Goal: Book appointment/travel/reservation

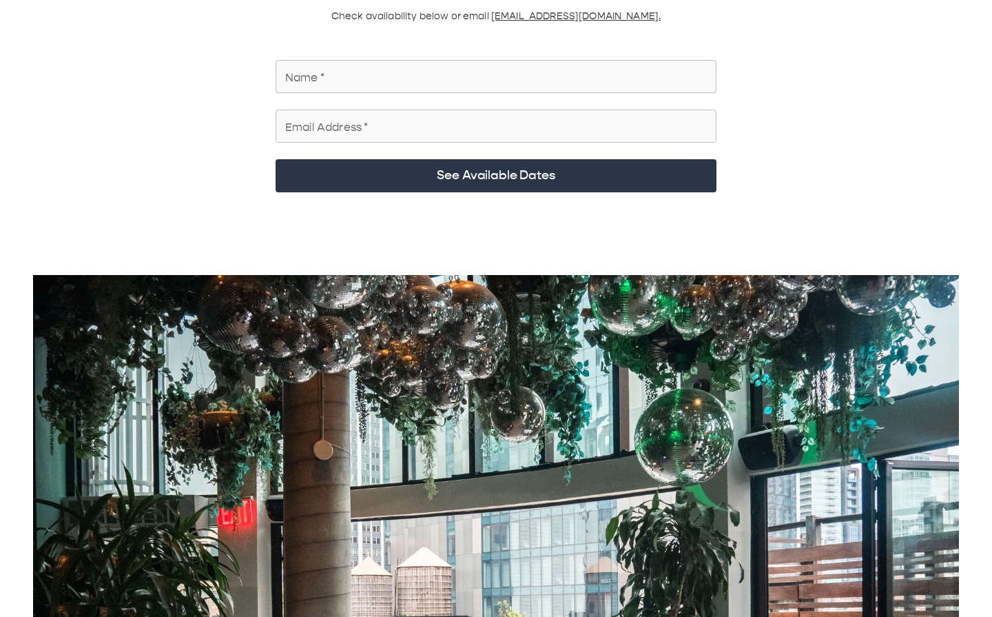
scroll to position [163, 0]
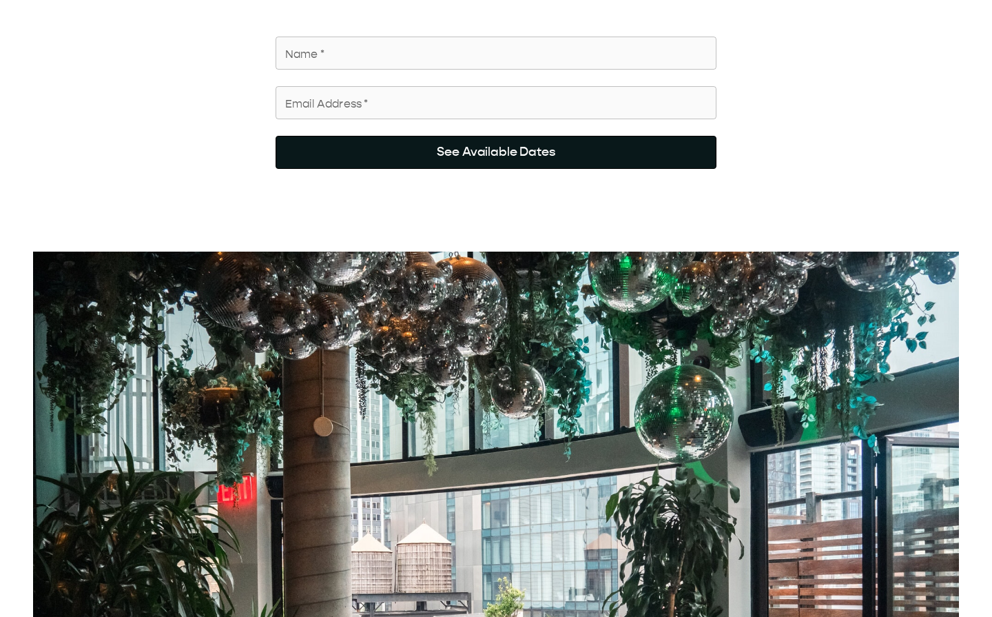
click at [591, 103] on button "See Available Dates" at bounding box center [496, 152] width 441 height 33
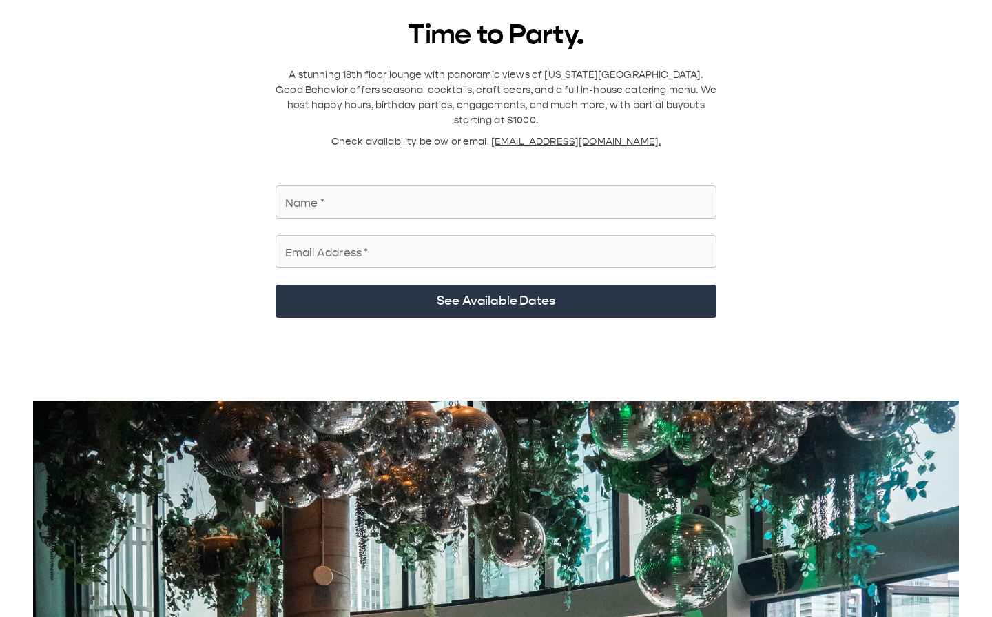
scroll to position [0, 0]
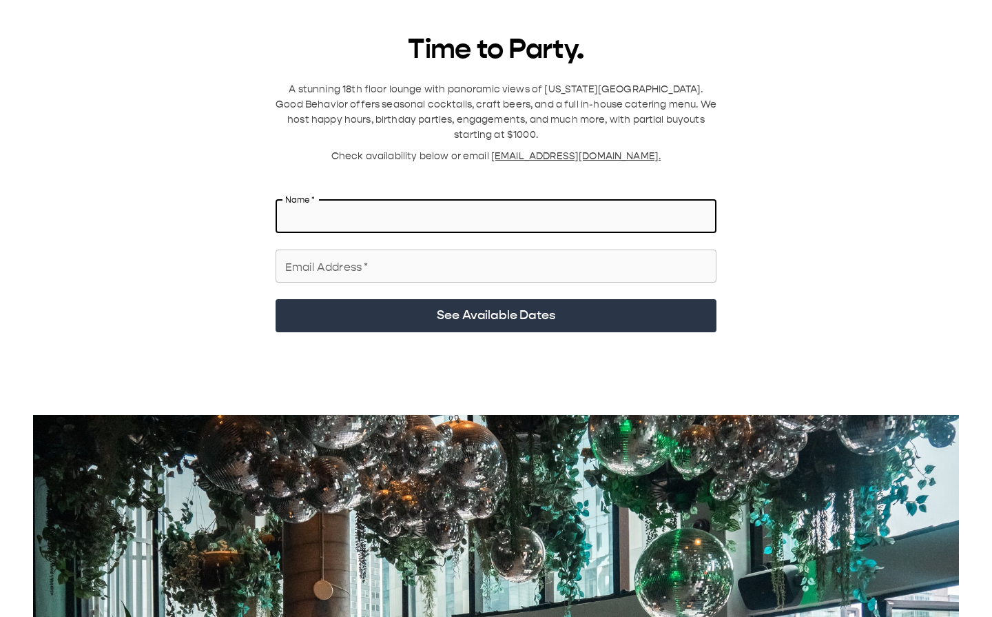
click at [556, 103] on input "Name   *" at bounding box center [496, 216] width 441 height 39
type input "**********"
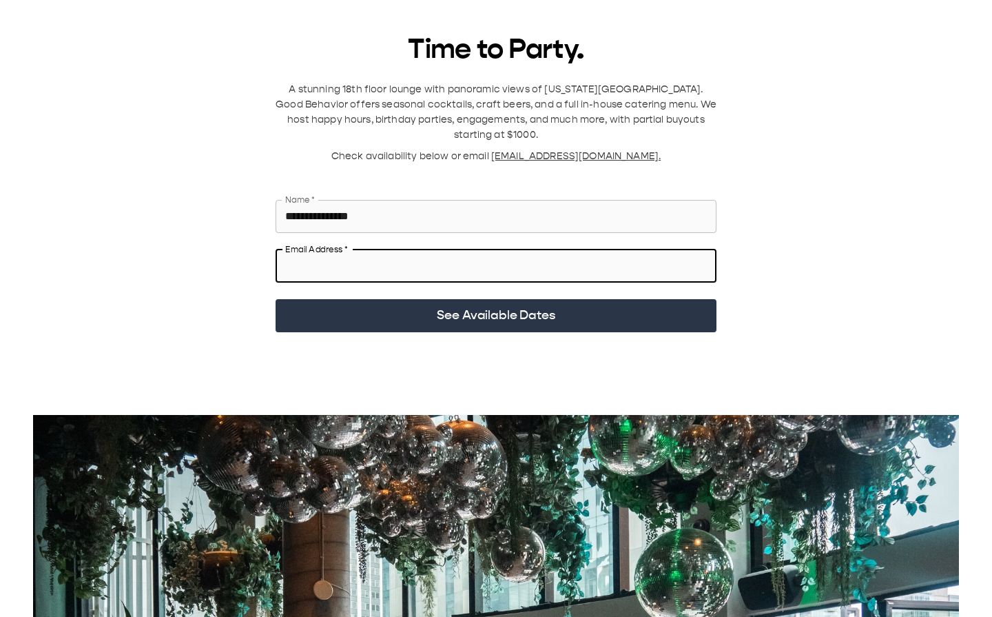
click at [496, 103] on input "Email Address   *" at bounding box center [496, 266] width 441 height 39
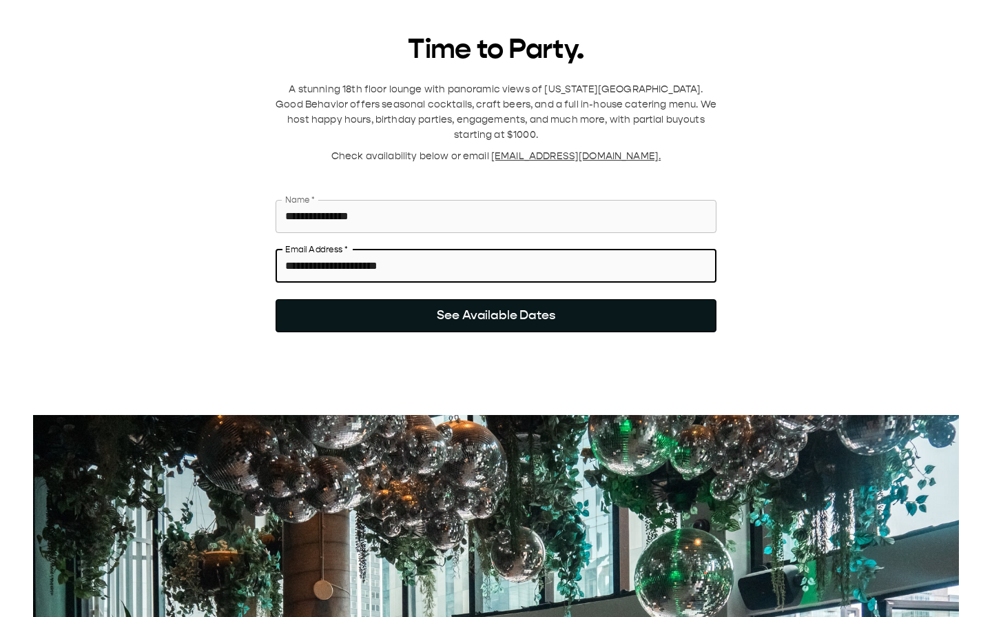
type input "**********"
click at [539, 103] on button "See Available Dates" at bounding box center [496, 315] width 441 height 33
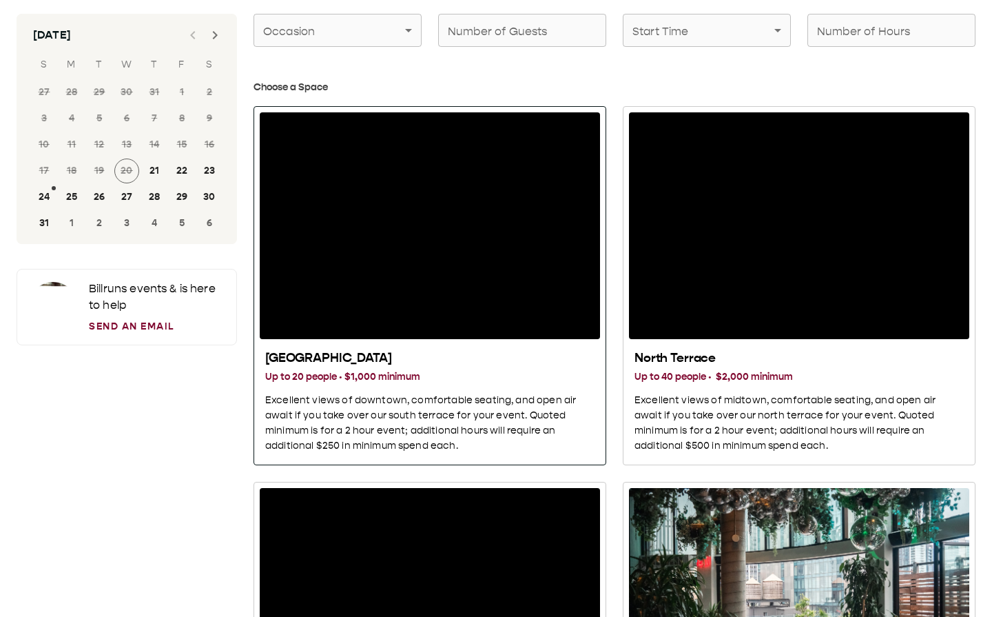
scroll to position [71, 0]
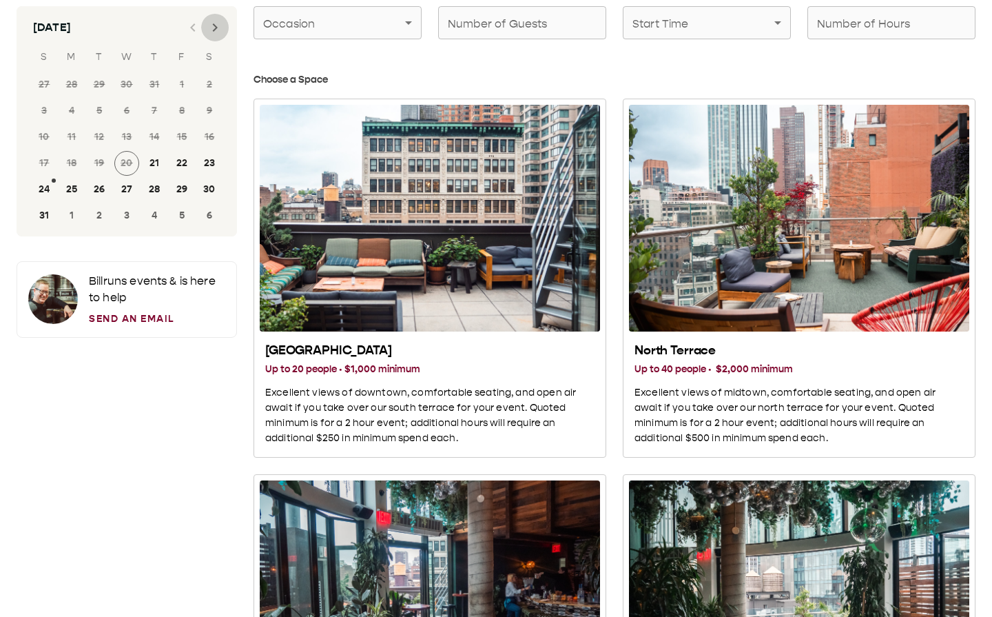
click at [214, 31] on icon "Next month" at bounding box center [215, 27] width 17 height 17
click at [212, 85] on button "6" at bounding box center [209, 84] width 25 height 25
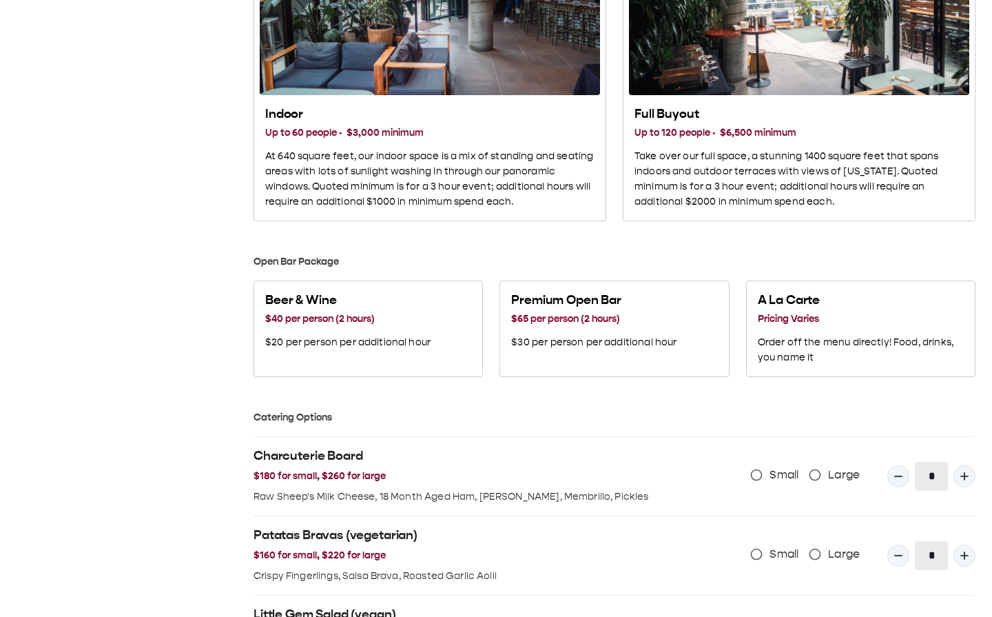
scroll to position [691, 0]
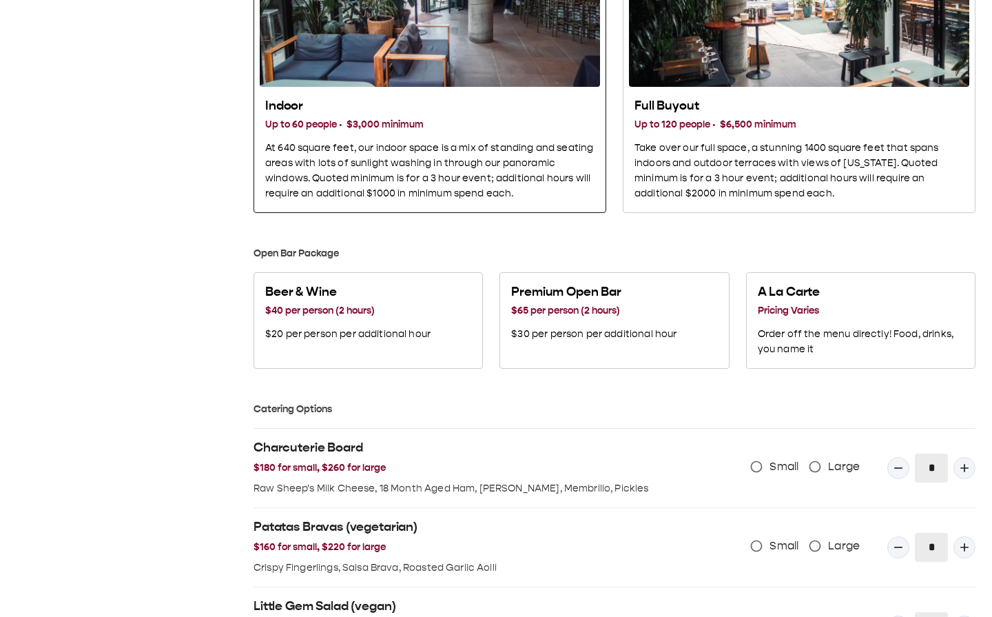
click at [449, 103] on p "At 640 square feet, our indoor space is a mix of standing and seating areas wit…" at bounding box center [429, 171] width 329 height 61
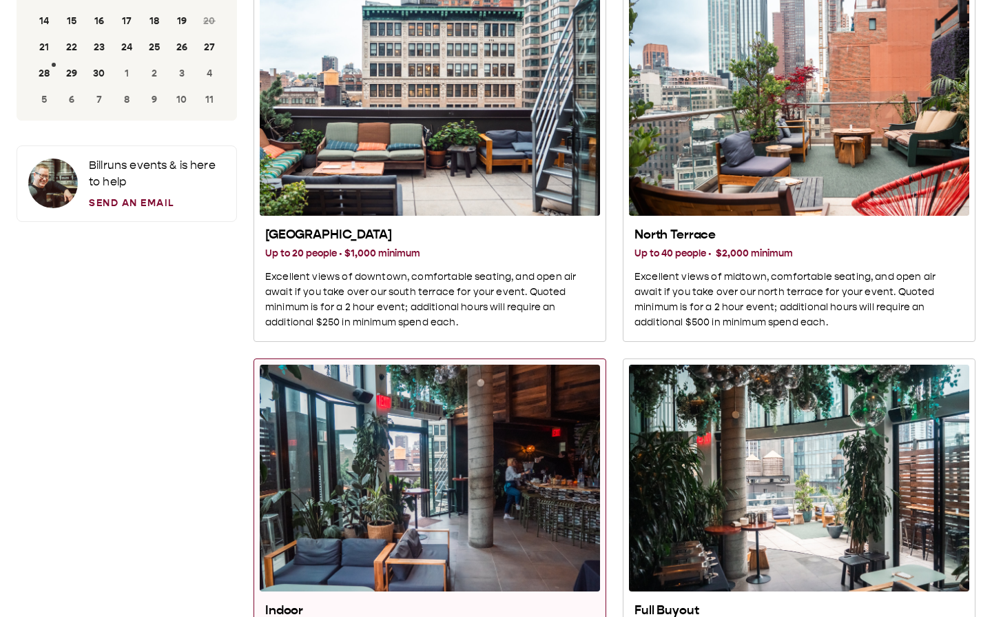
scroll to position [604, 0]
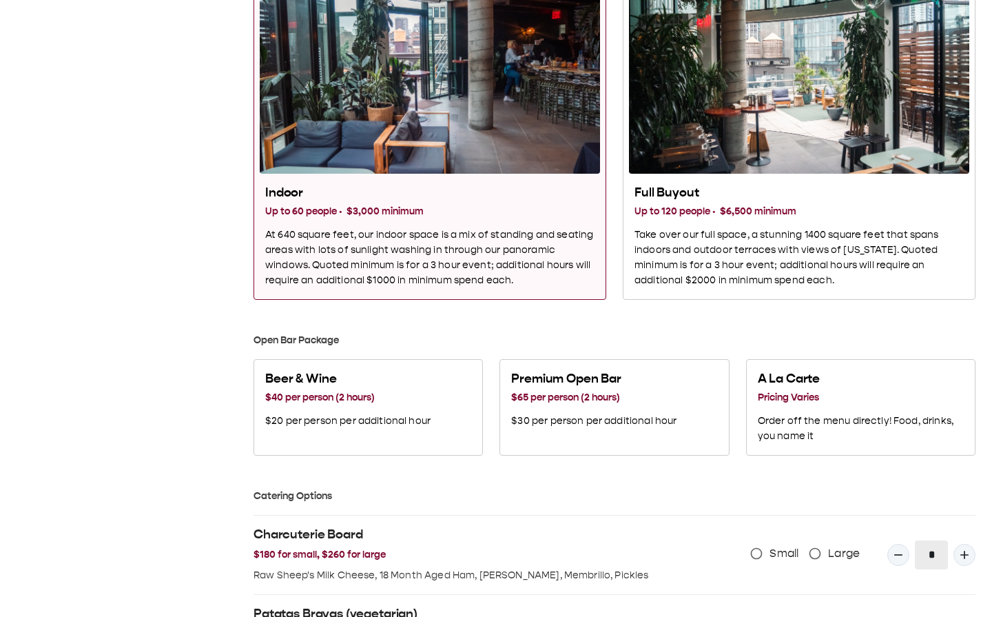
click at [449, 103] on div "Indoor Up to 60 people · $3,000 minimum At 640 square feet, our indoor space is…" at bounding box center [430, 236] width 340 height 114
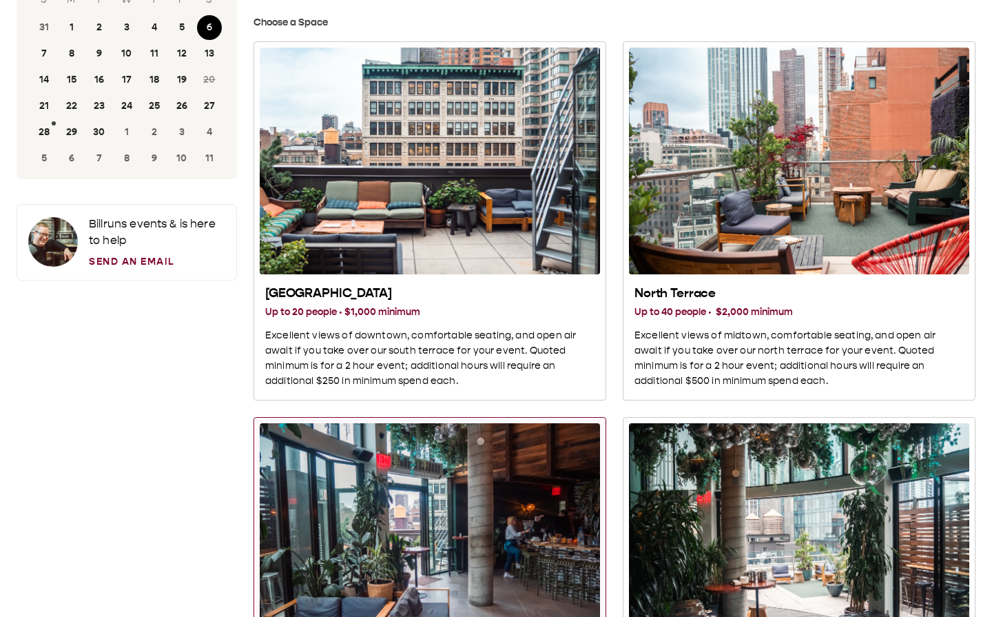
scroll to position [136, 0]
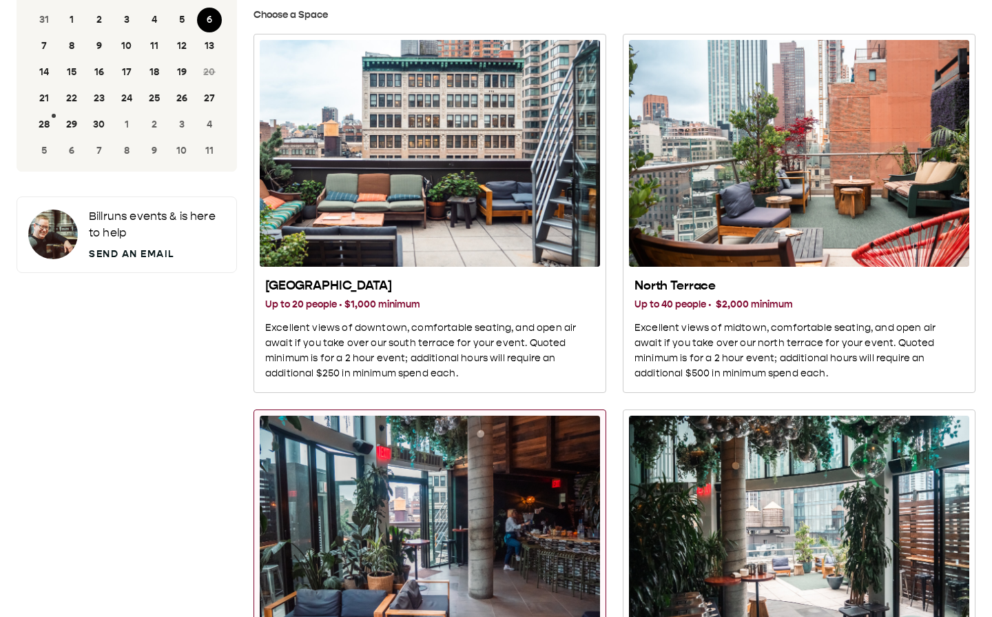
click at [121, 103] on link "Send an Email" at bounding box center [157, 254] width 136 height 14
